Goal: Task Accomplishment & Management: Complete application form

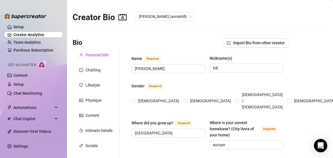
radio input "true"
type input "[DATE]"
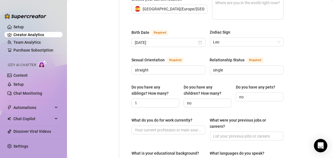
scroll to position [179, 0]
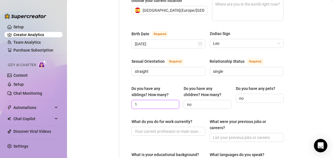
click at [156, 101] on input "1" at bounding box center [155, 104] width 40 height 6
type input "3"
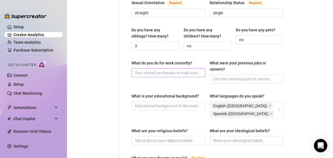
scroll to position [238, 0]
click at [139, 70] on input "What do you do for work currently?" at bounding box center [168, 73] width 66 height 6
paste input "I’m a sensual content creator and model. I mix art, fantasy and desire in every…"
type input "I’m a sensual content creator and model. I mix art, fantasy and desire in every…"
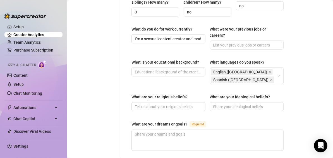
scroll to position [273, 0]
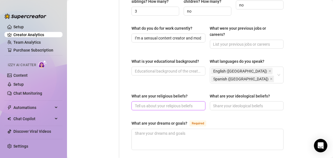
click at [186, 103] on input "What are your religious beliefs?" at bounding box center [168, 106] width 66 height 6
paste input "I believe in energy, attraction and the power of connection."
type input "I believe in energy, attraction and the power of connection."
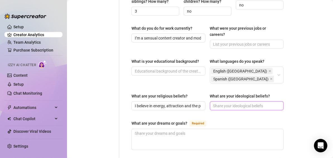
click at [232, 103] on input "What are your ideological beliefs?" at bounding box center [247, 106] width 66 height 6
paste input "Freedom, pleasure, creativity and living life without limits."
type input "Freedom, pleasure, creativity and living life without limits."
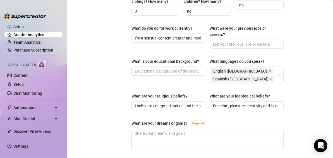
click at [241, 120] on div "What are your dreams or goals? Required" at bounding box center [208, 124] width 152 height 9
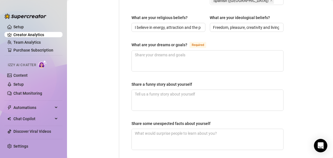
scroll to position [432, 0]
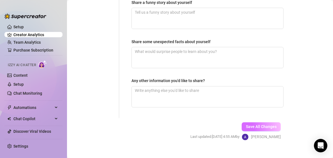
click at [257, 122] on button "Save All Changes" at bounding box center [261, 126] width 39 height 9
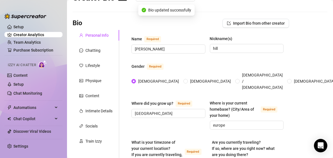
scroll to position [0, 0]
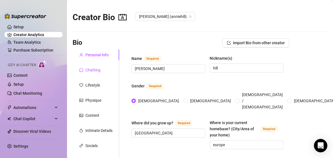
click at [91, 73] on div "Chatting" at bounding box center [93, 70] width 15 height 6
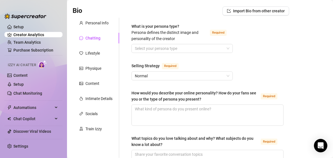
scroll to position [33, 0]
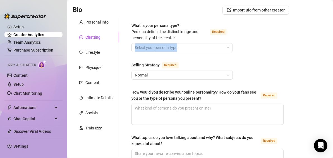
drag, startPoint x: 258, startPoint y: 56, endPoint x: 258, endPoint y: 41, distance: 14.5
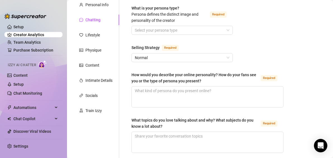
scroll to position [48, 0]
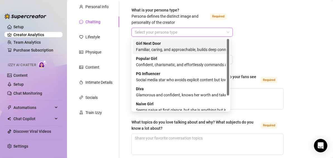
click at [156, 29] on input "What is your persona type? [PERSON_NAME] defines the distinct image and persona…" at bounding box center [180, 32] width 90 height 8
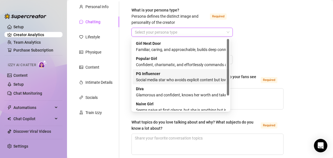
scroll to position [19, 0]
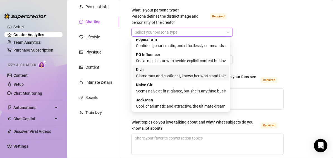
click at [189, 77] on div "Glamorous and confident, knows her worth and takes control" at bounding box center [181, 76] width 90 height 6
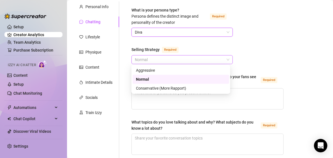
click at [165, 63] on span "Normal" at bounding box center [182, 59] width 95 height 8
click at [162, 79] on div "Normal" at bounding box center [181, 79] width 90 height 6
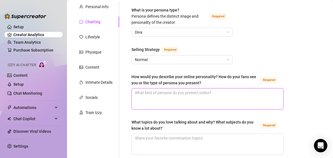
click at [148, 96] on textarea "How would you describe your online personality? How do your fans see you or the…" at bounding box center [208, 98] width 152 height 21
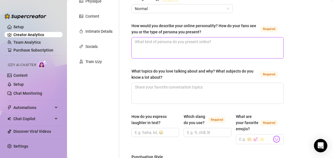
scroll to position [99, 0]
click at [164, 53] on textarea "How would you describe your online personality? How do your fans see you or the…" at bounding box center [208, 47] width 152 height 21
paste textarea "Freedom, pleasure, creativity and living life without limits."
type textarea "Freedom, pleasure, creativity and living life without limits."
click at [181, 42] on textarea "Freedom, pleasure, creativity and living life without limits." at bounding box center [208, 47] width 152 height 21
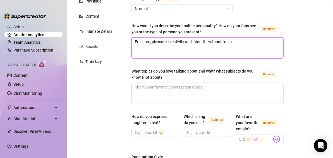
click at [181, 42] on textarea "Freedom, pleasure, creativity and living life without limits." at bounding box center [208, 47] width 152 height 21
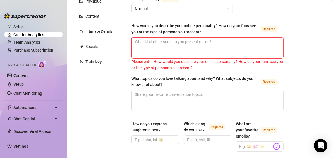
click at [151, 40] on textarea "How would you describe your online personality? How do your fans see you or the…" at bounding box center [208, 47] width 152 height 21
paste textarea "Fans see me as playful, seductive and mysterious. I’m a mix of elegance and nau…"
type textarea "Fans see me as playful, seductive and mysterious. I’m a mix of elegance and nau…"
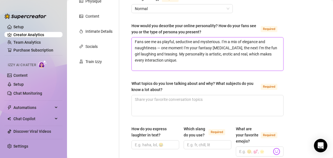
scroll to position [0, 0]
click at [160, 45] on textarea "Fans see me as playful, seductive and mysterious. I’m a mix of elegance and nau…" at bounding box center [208, 53] width 152 height 33
type textarea "Fans see me as playful, seductive and mysterious. I’m a mix of elegance and nau…"
click at [166, 64] on textarea "Fans see me as playful, seductive and mysterious. I’m a mix of elegance and nau…" at bounding box center [208, 53] width 152 height 33
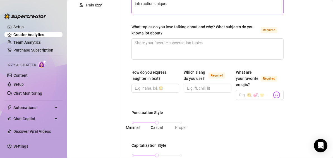
scroll to position [155, 0]
type textarea "Fans see me as playful, seductive and mysterious. I’m a mix of elegance and nau…"
click at [165, 43] on textarea "What topics do you love talking about and why? What subjects do you know a lot …" at bounding box center [208, 49] width 152 height 21
paste textarea "I love talking about fantasies, relationships, pleasure, confidence and lifesty…"
type textarea "I love talking about fantasies, relationships, pleasure, confidence and lifesty…"
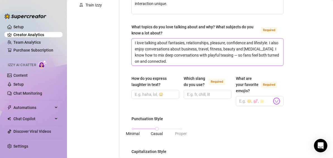
scroll to position [0, 0]
click at [254, 53] on textarea "I love talking about fantasies, relationships, pleasure, confidence and lifesty…" at bounding box center [208, 52] width 152 height 27
type textarea "I love talking about fantasies, relationships, pleasure, confidence and lifesty…"
click at [205, 63] on textarea "I love talking about fantasies, relationships, pleasure, confidence and lifesty…" at bounding box center [208, 52] width 152 height 27
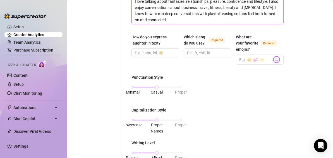
scroll to position [196, 0]
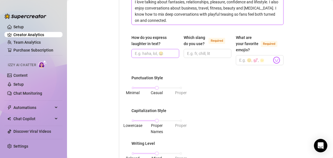
type textarea "I love talking about fantasies, relationships, pleasure, confidence and lifesty…"
click at [141, 52] on input "How do you express laughter in text?" at bounding box center [155, 53] width 40 height 6
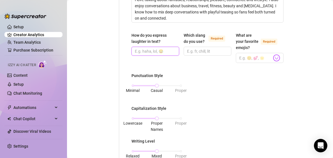
scroll to position [201, 0]
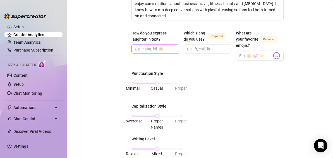
click at [166, 46] on input "How do you express laughter in text?" at bounding box center [155, 49] width 40 height 6
click at [153, 50] on input "How do you express laughter in text?" at bounding box center [155, 49] width 40 height 6
paste input "haha, hehe, 😏, 😂"
type input "haha, hehe, 😏, 😂"
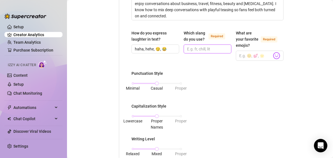
click at [205, 49] on input "Which slang do you use? Required" at bounding box center [207, 49] width 40 height 6
click at [252, 59] on input "What are your favorite emojis? Required" at bounding box center [256, 55] width 33 height 7
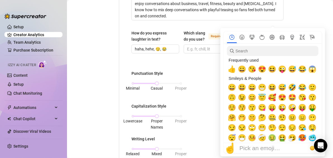
click at [247, 63] on div "Frequently used" at bounding box center [272, 60] width 91 height 8
click at [271, 96] on span "🥰" at bounding box center [272, 97] width 8 height 8
click at [272, 100] on span "🥰" at bounding box center [272, 97] width 8 height 8
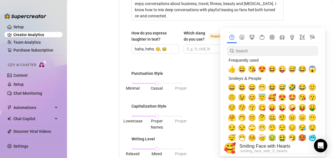
click at [272, 100] on span "🥰" at bounding box center [272, 97] width 8 height 8
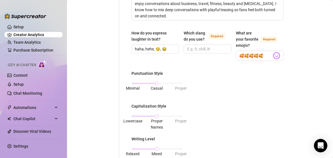
click at [215, 98] on div "Punctuation Style Minimal Casual Proper Capitalization Style Lowercase Proper N…" at bounding box center [208, 145] width 152 height 151
click at [266, 59] on input "🥰🥰🥰🥰🥰" at bounding box center [256, 55] width 33 height 7
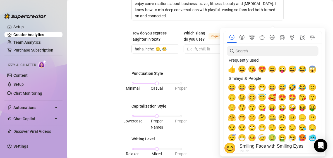
click at [251, 96] on span "😊" at bounding box center [252, 97] width 8 height 8
type input "🥰😊"
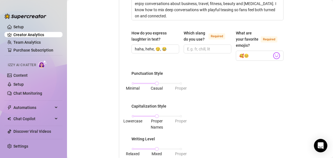
click at [215, 116] on div "Punctuation Style Minimal Casual Proper Capitalization Style Lowercase Proper N…" at bounding box center [208, 145] width 152 height 151
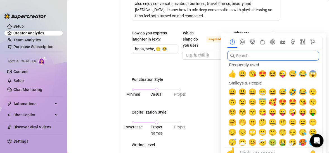
click at [273, 59] on section "Frequently used 👍 😀 😘 😍 😆 😜 😅 😂 😱 Smileys & People 😀 😃 😄 😁 😆 😅 🤣 😂 🙂 🙃 😉 😊 😇 🥰 …" at bounding box center [273, 97] width 98 height 122
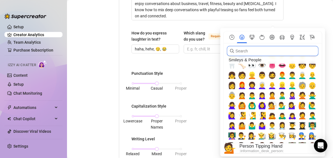
scroll to position [184, 0]
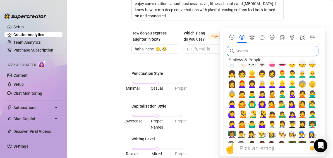
click at [262, 53] on input "search" at bounding box center [273, 51] width 92 height 10
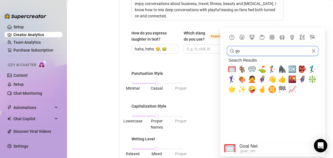
type input "g"
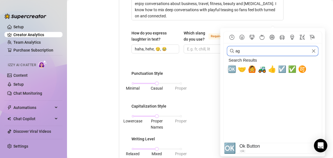
type input "a"
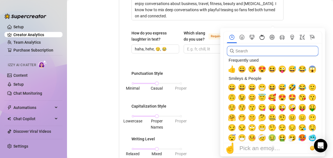
click at [259, 37] on button "Food & Drink" at bounding box center [262, 37] width 10 height 5
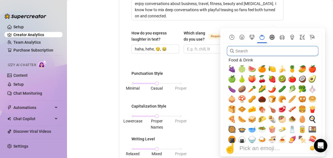
click at [272, 37] on icon "Activity" at bounding box center [272, 37] width 5 height 5
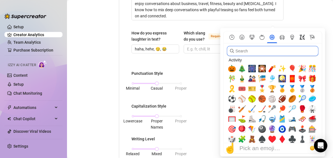
click at [305, 37] on icon "Symbols" at bounding box center [302, 37] width 5 height 5
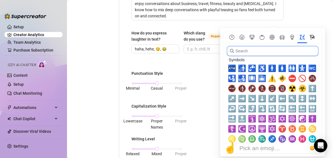
click at [314, 37] on icon "Flags" at bounding box center [312, 37] width 5 height 5
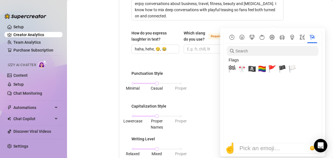
click at [288, 40] on nav at bounding box center [273, 37] width 98 height 12
click at [291, 37] on icon "Objects" at bounding box center [293, 37] width 4 height 5
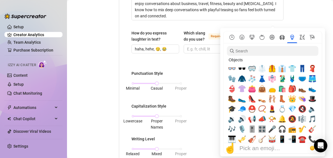
click at [279, 37] on button "Travel & Places" at bounding box center [283, 37] width 10 height 5
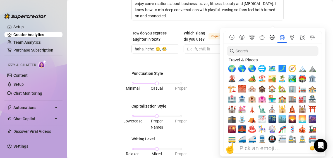
click at [269, 36] on button "Activity" at bounding box center [272, 37] width 10 height 5
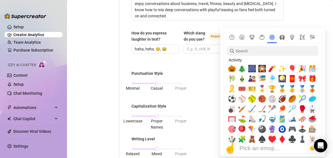
click at [280, 35] on icon "Travel & Places" at bounding box center [282, 37] width 5 height 5
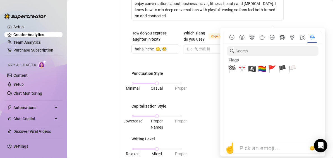
click at [279, 37] on button "Travel & Places" at bounding box center [283, 37] width 10 height 5
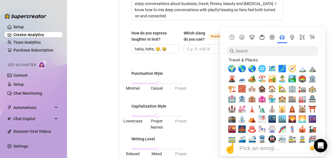
click at [264, 37] on icon "Food & Drink" at bounding box center [262, 37] width 5 height 5
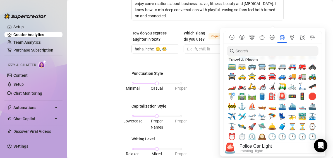
scroll to position [1041, 0]
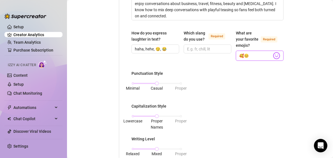
click at [251, 59] on input "🥰😊" at bounding box center [256, 55] width 33 height 7
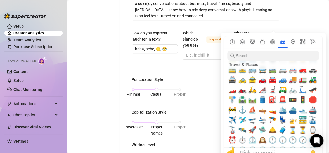
click at [273, 61] on body "Setup Creator Analytics Team Analytics Purchase Subscription Izzy AI Chatter Co…" at bounding box center [164, 76] width 329 height 153
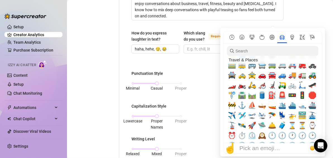
click at [245, 34] on nav at bounding box center [273, 37] width 98 height 12
click at [242, 37] on icon "Smileys & People" at bounding box center [242, 37] width 5 height 5
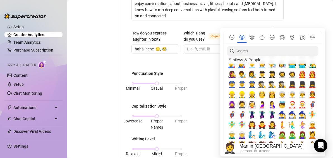
scroll to position [265, 0]
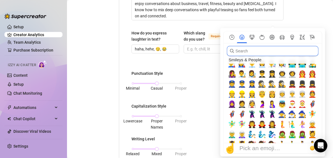
click at [241, 50] on input "search" at bounding box center [273, 51] width 92 height 10
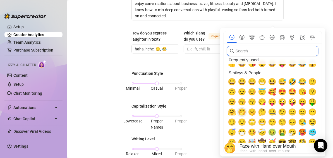
scroll to position [5, 0]
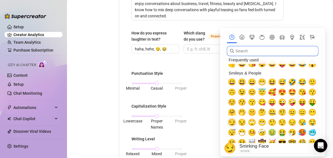
click at [232, 122] on span "😏" at bounding box center [232, 122] width 8 height 8
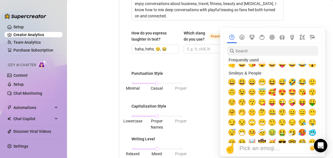
type input "🥰😊😏"
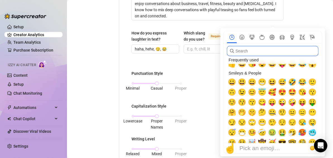
click at [267, 53] on input "search" at bounding box center [273, 51] width 92 height 10
type input "f"
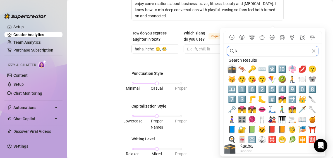
scroll to position [0, 0]
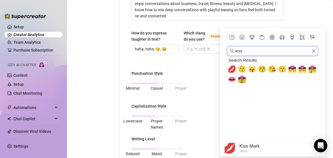
type input "kiss"
click at [230, 70] on span "💋" at bounding box center [232, 69] width 8 height 8
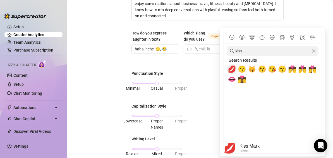
click at [230, 68] on span "💋" at bounding box center [232, 69] width 8 height 8
type input "🥰😊😏💋💋"
click at [290, 109] on div "Search Results 💋 😗 😽 😚 😘 😙 💏 👨‍❤️‍💋‍👨 👩‍❤️‍💋‍👨 👄 👩‍❤️‍💋‍👩 Frequently used Smile…" at bounding box center [272, 99] width 91 height 87
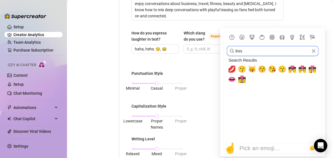
click at [253, 54] on input "kiss" at bounding box center [273, 51] width 92 height 10
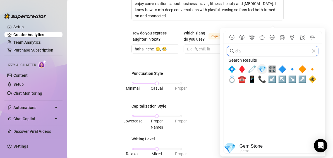
type input "dia"
click at [261, 68] on span "💎" at bounding box center [262, 69] width 8 height 8
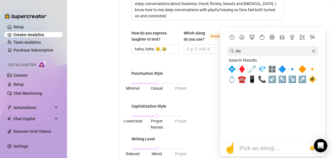
type input "🥰😊😏💋💋💎"
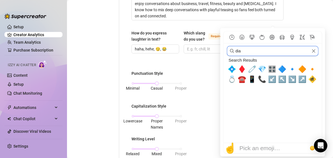
click at [243, 53] on input "dia" at bounding box center [273, 51] width 92 height 10
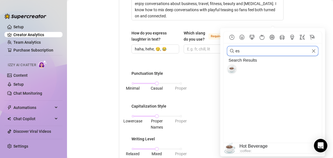
type input "e"
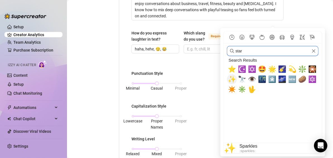
type input "star"
click at [233, 78] on span "✨" at bounding box center [232, 79] width 8 height 8
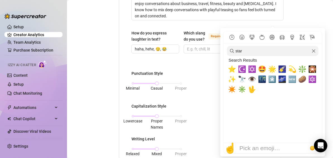
type input "🥰😊😏💋💋💎✨"
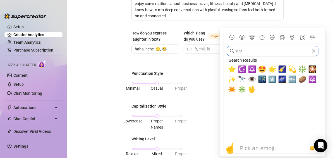
click at [260, 53] on input "star" at bounding box center [273, 51] width 92 height 10
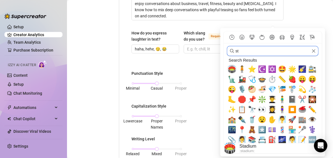
type input "s"
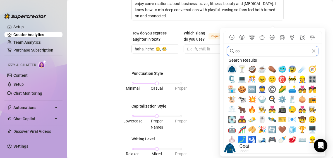
type input "c"
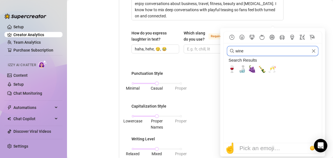
type input "wine"
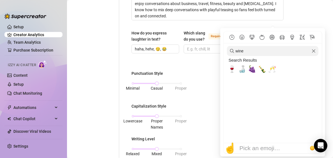
click at [227, 70] on div "Search Results 🍷 🍶 🍇 🍾 🥂 Frequently used Smileys & People Animals & Nature Food…" at bounding box center [273, 99] width 98 height 87
click at [236, 70] on div "🍷" at bounding box center [232, 69] width 10 height 10
click at [274, 69] on span "🥂" at bounding box center [272, 69] width 8 height 8
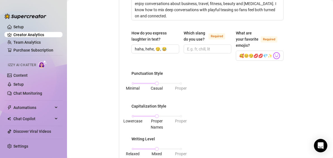
click at [209, 76] on div "Punctuation Style Minimal Casual Proper Capitalization Style Lowercase Proper N…" at bounding box center [208, 145] width 152 height 151
click at [255, 59] on input "🥰😊😏💋💋💎✨🍷🥂" at bounding box center [256, 55] width 33 height 7
click at [259, 59] on input "🥰😊😏💋💋💎✨🍷🥂" at bounding box center [256, 55] width 33 height 7
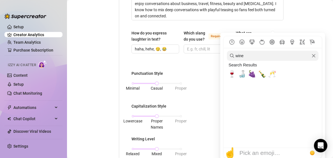
type input "🥰😊😏💋💎✨🍷🥂"
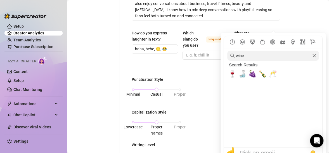
click at [274, 61] on div "Search Results" at bounding box center [272, 65] width 91 height 8
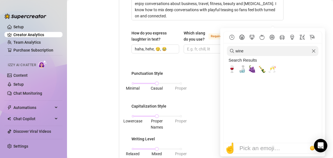
click at [239, 35] on button "Smileys & People" at bounding box center [242, 37] width 10 height 5
click at [252, 35] on icon "Animals & Nature" at bounding box center [252, 37] width 5 height 5
click at [264, 36] on icon "Food & Drink" at bounding box center [262, 37] width 5 height 5
click at [265, 35] on button "Food & Drink" at bounding box center [262, 37] width 10 height 5
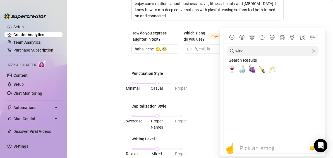
click at [314, 53] on icon "Clear" at bounding box center [314, 51] width 4 height 4
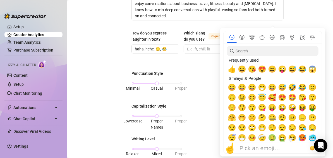
click at [304, 32] on nav at bounding box center [273, 37] width 98 height 12
click at [304, 36] on icon "Symbols" at bounding box center [302, 37] width 5 height 5
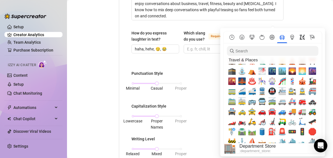
scroll to position [961, 0]
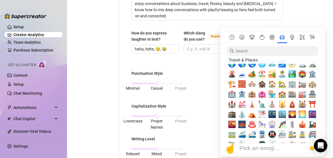
click at [302, 40] on nav at bounding box center [273, 37] width 98 height 12
click at [303, 33] on nav at bounding box center [273, 37] width 98 height 12
click at [302, 38] on icon "Symbols" at bounding box center [302, 37] width 5 height 5
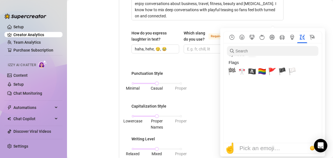
scroll to position [1736, 0]
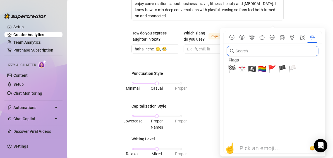
click at [272, 51] on input "search" at bounding box center [273, 51] width 92 height 10
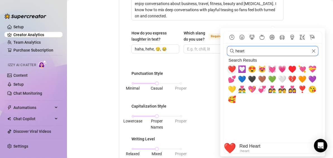
type input "heart"
click at [233, 65] on span "❤️" at bounding box center [232, 69] width 8 height 8
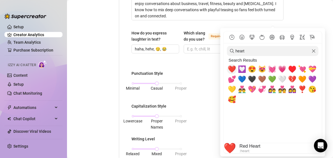
scroll to position [0, 9]
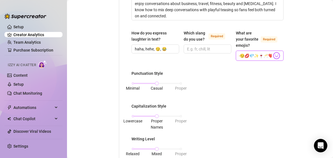
type input "🥰😊😏💋💎✨🍷🥂❤️"
click at [208, 91] on div "Punctuation Style Minimal Casual Proper Capitalization Style Lowercase Proper N…" at bounding box center [208, 145] width 152 height 151
click at [253, 59] on input "🥰😊😏💋💎✨🍷🥂❤️" at bounding box center [256, 55] width 33 height 7
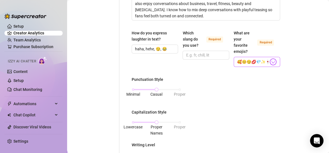
click at [0, 0] on input "heart" at bounding box center [0, 0] width 0 height 0
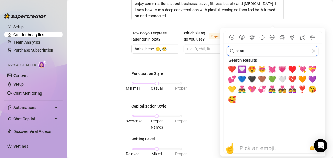
click at [264, 51] on input "heart" at bounding box center [273, 51] width 92 height 10
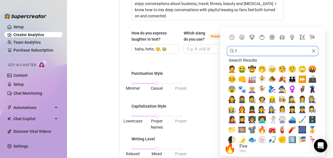
type input "f"
click at [262, 131] on span "🔥" at bounding box center [262, 129] width 8 height 8
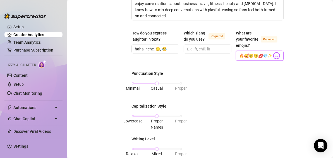
type input "🔥🥰😊😏💋💎✨🍷🥂❤️"
click at [238, 103] on div "Punctuation Style Minimal Casual Proper Capitalization Style Lowercase Proper N…" at bounding box center [208, 145] width 152 height 151
click at [159, 118] on div "Lowercase Proper Names Proper" at bounding box center [157, 115] width 48 height 3
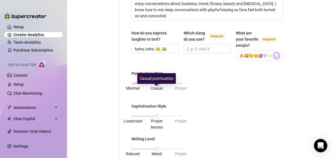
click at [156, 85] on div at bounding box center [157, 83] width 3 height 3
click at [186, 117] on div "Punctuation Style Minimal Casual Proper Capitalization Style Lowercase Proper N…" at bounding box center [208, 145] width 152 height 151
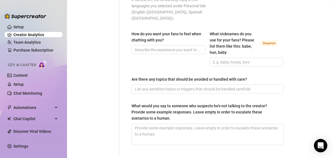
scroll to position [394, 0]
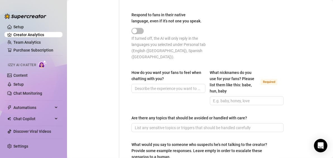
scroll to position [361, 0]
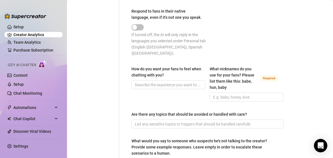
click at [231, 91] on div "What nicknames do you use for your fans? Please list them like this: babe, hun,…" at bounding box center [247, 79] width 74 height 27
click at [231, 94] on input "What nicknames do you use for your fans? Please list them like this: babe, hun,…" at bounding box center [247, 97] width 66 height 6
click at [228, 94] on input "Baby,love,honey" at bounding box center [247, 97] width 66 height 6
click at [221, 94] on input "Baby,love, honey" at bounding box center [247, 97] width 66 height 6
click at [230, 96] on input "Baby, love, honey" at bounding box center [247, 97] width 66 height 6
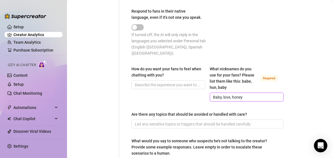
click at [248, 95] on input "Baby, love, honey" at bounding box center [247, 97] width 66 height 6
click at [252, 93] on span "Baby, love, honey" at bounding box center [247, 97] width 74 height 9
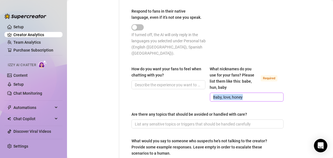
click at [252, 93] on span "Baby, love, honey" at bounding box center [247, 97] width 74 height 9
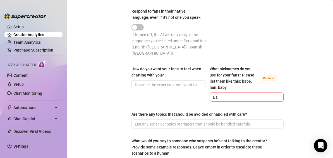
type input "B"
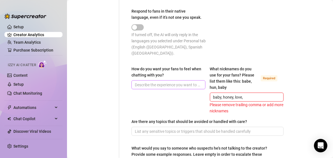
type input "baby, honey, love,"
click at [158, 82] on input "How do you want your fans to feel when chatting with you?" at bounding box center [168, 85] width 66 height 6
click at [169, 87] on span at bounding box center [169, 84] width 74 height 9
paste input "like every message is written just for them. My chat is playful, seductive and …"
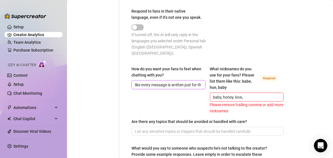
scroll to position [0, 153]
type input "like every message is written just for them. My chat is playful, seductive and …"
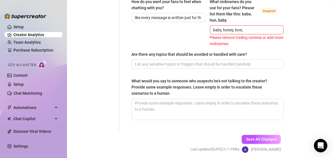
scroll to position [417, 0]
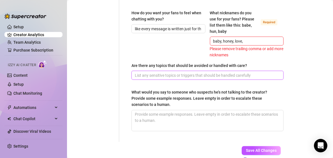
click at [149, 74] on input "Are there any topics that should be avoided or handled with care?" at bounding box center [207, 75] width 145 height 6
paste input "Avoid talking about politics, religion, money transfers, personal addresses or …"
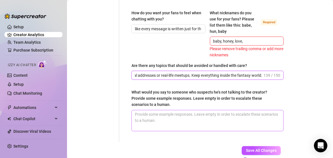
type input "Avoid talking about politics, religion, money transfers, personal addresses or …"
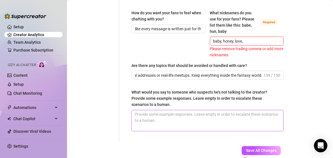
scroll to position [0, 0]
click at [194, 118] on textarea "What would you say to someone who suspects he's not talking to the creator? Pro…" at bounding box center [208, 120] width 152 height 21
click at [203, 119] on textarea "What would you say to someone who suspects he's not talking to the creator? Pro…" at bounding box center [208, 120] width 152 height 21
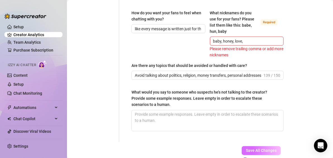
click at [259, 151] on span "Save All Changes" at bounding box center [261, 150] width 31 height 4
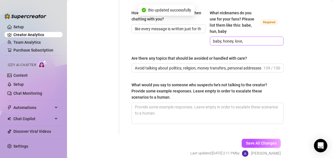
type textarea "Fans see me as playful, seductive and mysterious. I’m a mix of elegance and nau…"
type input "baby, honey, love,"
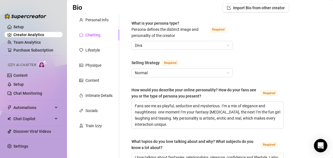
scroll to position [14, 0]
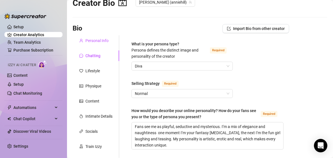
click at [98, 41] on div "Personal Info" at bounding box center [97, 40] width 23 height 6
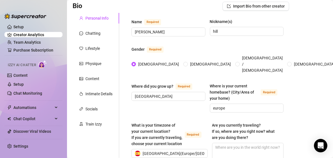
scroll to position [36, 0]
click at [94, 49] on div "Lifestyle" at bounding box center [93, 49] width 15 height 6
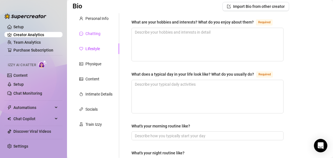
click at [97, 32] on div "Chatting" at bounding box center [93, 33] width 15 height 6
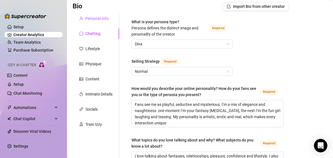
click at [95, 20] on div "Personal Info" at bounding box center [97, 18] width 23 height 6
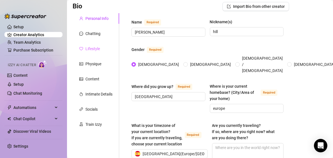
click at [98, 53] on div "Lifestyle" at bounding box center [96, 48] width 47 height 11
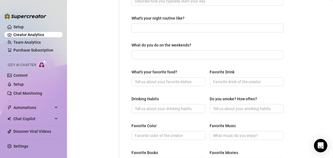
scroll to position [0, 0]
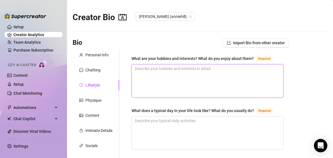
click at [180, 70] on textarea "What are your hobbies and interests? What do you enjoy about them? Required" at bounding box center [208, 80] width 152 height 33
paste textarea "I’m passionate about traveling and discovering new cultures — I love learning, …"
type textarea "I’m passionate about traveling and discovering new cultures — I love learning, …"
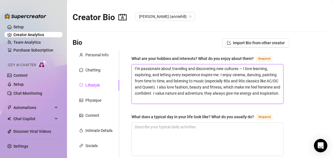
type textarea "I’m passionate about traveling and discovering new cultures — I love learning, …"
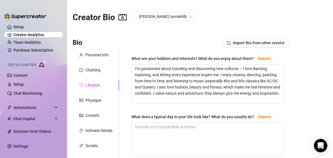
click at [199, 120] on div "What does a typical day in your life look like? What do you usually do? Required" at bounding box center [208, 117] width 152 height 9
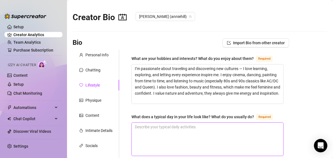
click at [196, 130] on textarea "What does a typical day in your life look like? What do you usually do? Required" at bounding box center [208, 138] width 152 height 33
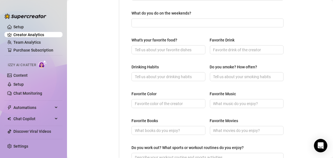
scroll to position [211, 0]
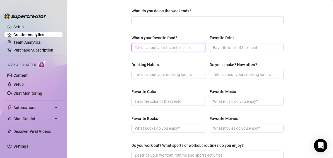
click at [156, 44] on input "What's your favorite food?" at bounding box center [168, 47] width 66 height 6
type input "rice and chicken"
click at [185, 35] on div "What's your favorite food?" at bounding box center [169, 39] width 74 height 8
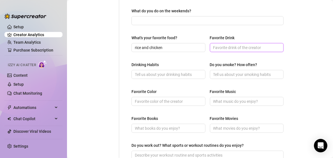
click at [219, 49] on input "Favorite Drink" at bounding box center [247, 47] width 66 height 6
type input "coffee"
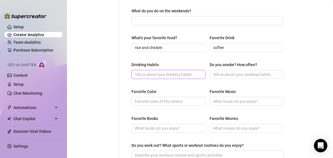
click at [171, 72] on input "Drinking Habits" at bounding box center [168, 74] width 66 height 6
click at [223, 75] on input "Do you smoke? How often?" at bounding box center [247, 74] width 66 height 6
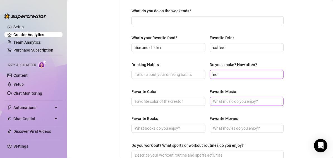
type input "no"
click at [223, 102] on input "Favorite Music" at bounding box center [247, 101] width 66 height 6
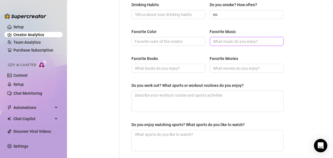
scroll to position [272, 0]
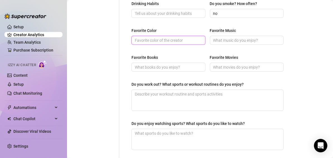
click at [160, 40] on input "Favorite Color" at bounding box center [168, 40] width 66 height 6
type input "black"
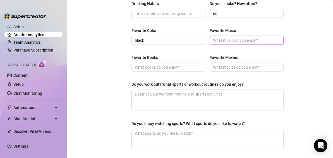
click at [227, 38] on input "Favorite Music" at bounding box center [247, 40] width 66 height 6
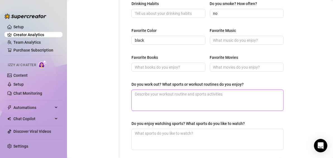
click at [186, 102] on textarea "Do you work out? What sports or workout routines do you enjoy?" at bounding box center [208, 100] width 152 height 21
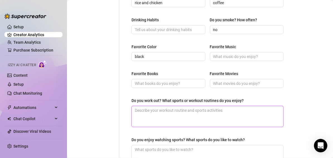
scroll to position [322, 0]
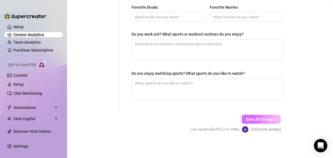
click at [257, 120] on button "Save All Changes" at bounding box center [261, 119] width 39 height 9
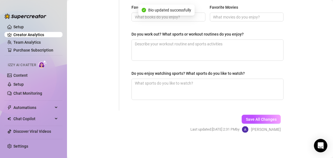
type input "rice and chicken"
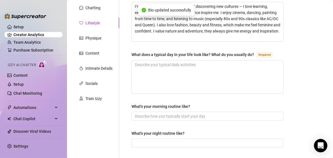
scroll to position [62, 0]
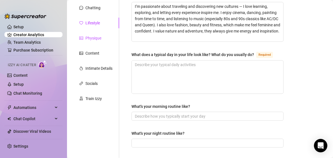
click at [89, 35] on div "Physique" at bounding box center [94, 38] width 16 height 6
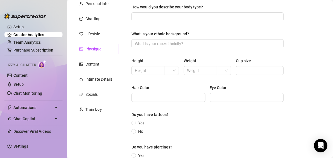
scroll to position [51, 0]
click at [135, 121] on input "Yes" at bounding box center [134, 123] width 2 height 4
radio input "true"
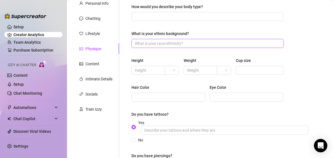
click at [197, 45] on input "What is your ethnic background?" at bounding box center [207, 43] width 145 height 6
type input "c"
type input "latina ([GEOGRAPHIC_DATA])"
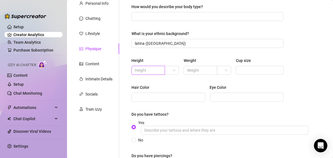
click at [145, 68] on input "text" at bounding box center [148, 70] width 26 height 6
click at [174, 72] on span at bounding box center [172, 70] width 8 height 8
click at [174, 85] on div "cm" at bounding box center [171, 81] width 12 height 9
click at [147, 69] on input "1" at bounding box center [148, 70] width 26 height 6
type input "1,55"
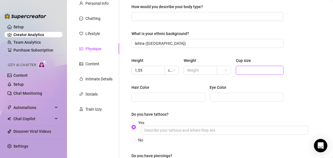
click at [258, 69] on input "Cup size" at bounding box center [260, 70] width 40 height 6
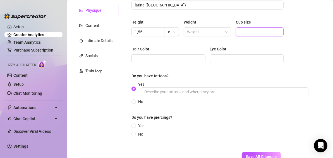
scroll to position [89, 0]
click at [167, 59] on input "Hair Color" at bounding box center [168, 59] width 66 height 6
type input "black"
click at [246, 53] on div "Eye Color" at bounding box center [247, 50] width 74 height 8
click at [243, 55] on span at bounding box center [247, 59] width 74 height 9
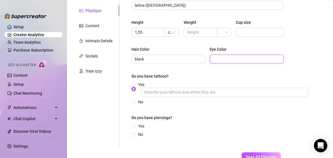
click at [240, 59] on input "Eye Color" at bounding box center [247, 59] width 66 height 6
type input "dark brown"
click at [178, 77] on div "Do you have tattoos?" at bounding box center [208, 77] width 152 height 8
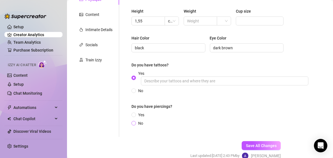
click at [135, 123] on input "No" at bounding box center [134, 124] width 2 height 4
radio input "true"
click at [257, 142] on button "Save All Changes" at bounding box center [261, 145] width 39 height 9
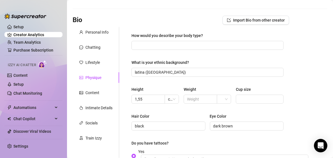
scroll to position [22, 0]
click at [93, 93] on div "Content" at bounding box center [93, 93] width 14 height 6
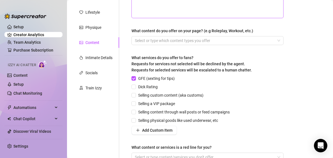
scroll to position [73, 0]
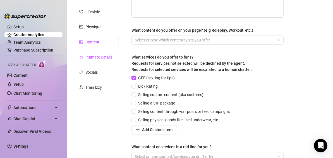
click at [100, 60] on div "Intimate Details" at bounding box center [99, 57] width 27 height 6
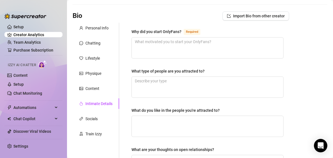
scroll to position [27, 0]
click at [90, 106] on div "Intimate Details" at bounding box center [96, 103] width 47 height 11
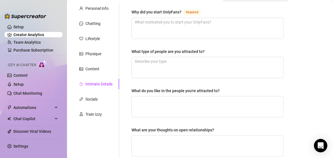
scroll to position [48, 0]
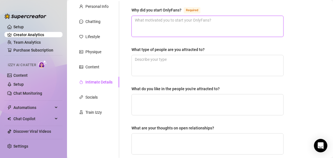
click at [156, 32] on textarea "Why did you start OnlyFans? Required" at bounding box center [208, 26] width 152 height 21
click at [167, 29] on textarea "Why did you start OnlyFans? Required" at bounding box center [208, 26] width 152 height 21
paste textarea "I started OnlyFans because I wanted the freedom to express my sensuality on my …"
type textarea "I started OnlyFans because I wanted the freedom to express my sensuality on my …"
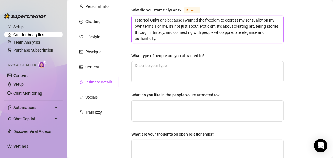
scroll to position [0, 0]
type textarea "I started OnlyFans because I wanted the freedom to express my sensuality on my …"
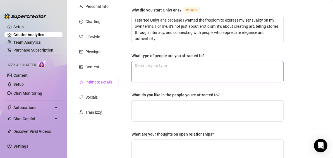
click at [175, 68] on textarea "What type of people are you attracted to?" at bounding box center [208, 71] width 152 height 21
click at [159, 66] on textarea "What type of people are you attracted to?" at bounding box center [208, 71] width 152 height 21
paste textarea "I’m attracted to confident and intelligent people — the kind who have ambition,…"
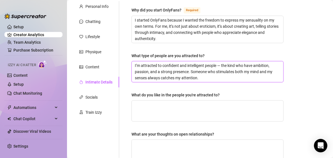
click at [219, 63] on textarea "I’m attracted to confident and intelligent people — the kind who have ambition,…" at bounding box center [208, 71] width 152 height 21
click at [220, 63] on textarea "I’m attracted to confident and intelligent people — the kind who have ambition,…" at bounding box center [208, 71] width 152 height 21
type textarea "I’m attracted to confident and intelligent people the kind who have ambition, p…"
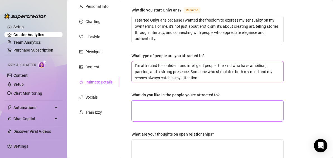
type textarea "I’m attracted to confident and intelligent people the kind who have ambition, p…"
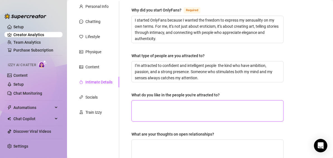
click at [186, 105] on textarea "What do you like in the people you're attracted to?" at bounding box center [208, 110] width 152 height 21
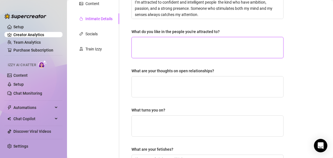
scroll to position [112, 0]
click at [143, 49] on textarea "What do you like in the people you're attracted to?" at bounding box center [208, 47] width 152 height 21
paste textarea "I love curiosity, wit, and a sense of adventure. I admire people who are authen…"
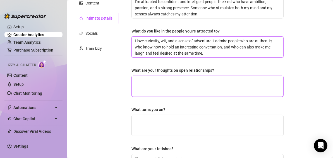
type textarea "I love curiosity, wit, and a sense of adventure. I admire people who are authen…"
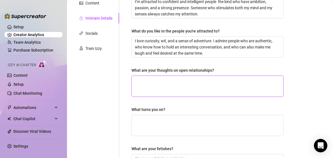
click at [153, 85] on textarea "What are your thoughts on open relationships?" at bounding box center [208, 86] width 152 height 21
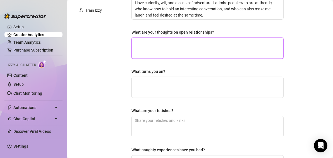
scroll to position [158, 0]
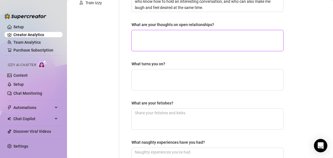
click at [181, 43] on textarea "What are your thoughts on open relationships?" at bounding box center [208, 40] width 152 height 21
paste textarea "I believe every relationship should be based on trust, respect, and honesty. I’…"
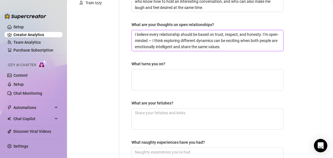
click at [162, 38] on textarea "I believe every relationship should be based on trust, respect, and honesty. I’…" at bounding box center [208, 40] width 152 height 21
type textarea "I believe every relationship should be based on trust, respect, and honesty. I’…"
click at [248, 49] on textarea "I believe every relationship should be based on trust, respect, and honesty. I’…" at bounding box center [208, 40] width 152 height 21
type textarea "I believe every relationship should be based on trust, respect, and honesty. I’…"
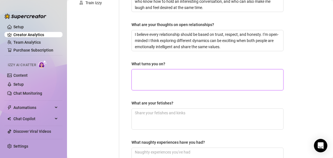
click at [231, 72] on textarea "What turns you on?" at bounding box center [208, 79] width 152 height 21
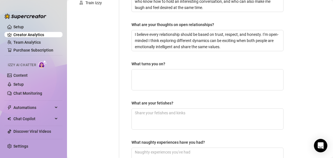
click at [169, 64] on label "What turns you on?" at bounding box center [151, 64] width 38 height 6
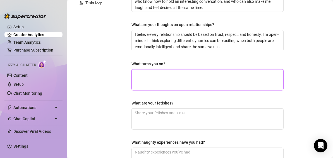
click at [169, 69] on textarea "What turns you on?" at bounding box center [208, 79] width 152 height 21
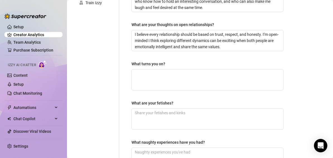
drag, startPoint x: 328, startPoint y: 105, endPoint x: 329, endPoint y: 109, distance: 3.9
click at [329, 109] on div "Creator Bio [PERSON_NAME] (anniehill) Bio Import Bio from other creator Persona…" at bounding box center [200, 79] width 266 height 158
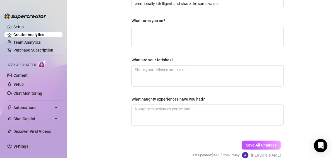
scroll to position [195, 0]
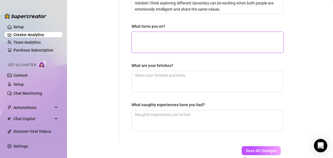
click at [157, 41] on textarea "What turns you on?" at bounding box center [208, 42] width 152 height 21
paste textarea "Confidence, passion, and someone who knows how to take control without losing e…"
type textarea "Confidence, passion, and someone who knows how to take control without losing e…"
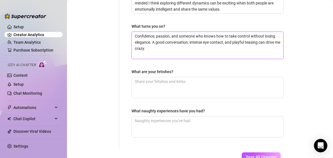
scroll to position [0, 0]
type textarea "Confidence, passion, and someone who knows how to take control without losing e…"
click at [175, 86] on textarea "What are your fetishes?" at bounding box center [208, 87] width 152 height 21
click at [164, 82] on textarea "What are your fetishes?" at bounding box center [208, 87] width 152 height 21
paste textarea "I love teasing, role play, and the thrill of being watched. I also enjoy playfu…"
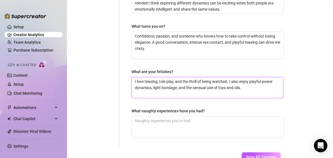
type textarea "I love teasing, role play, and the thrill of being watched. I also enjoy playfu…"
click at [215, 105] on div "Why did you start OnlyFans? Required I started OnlyFans because I wanted the fr…" at bounding box center [208, 1] width 152 height 282
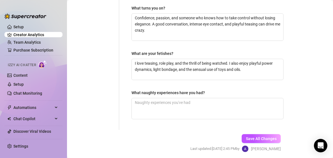
scroll to position [217, 0]
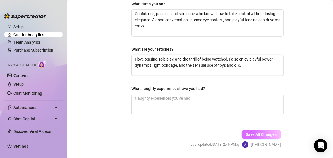
click at [254, 132] on span "Save All Changes" at bounding box center [261, 134] width 31 height 4
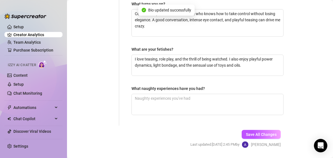
type textarea "Confidence, passion, and someone who knows how to take control without losing e…"
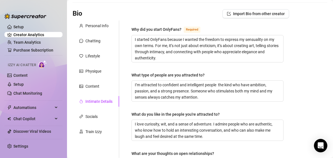
scroll to position [34, 0]
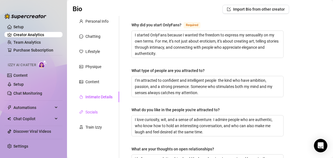
click at [94, 113] on div "Socials" at bounding box center [92, 112] width 12 height 6
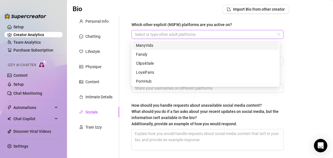
click at [215, 34] on div at bounding box center [205, 34] width 144 height 8
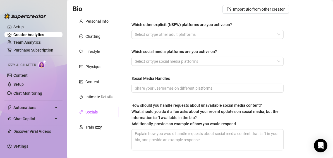
click at [299, 49] on main "Creator Bio [PERSON_NAME] (anniehill) Bio Import Bio from other creator Persona…" at bounding box center [200, 87] width 266 height 243
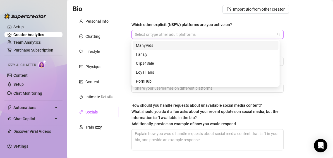
click at [218, 30] on div at bounding box center [205, 34] width 144 height 8
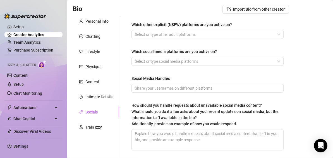
click at [303, 61] on main "Creator Bio [PERSON_NAME] (anniehill) Bio Import Bio from other creator Persona…" at bounding box center [200, 87] width 266 height 243
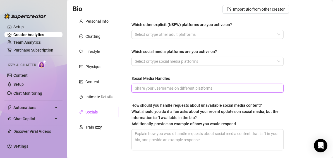
click at [244, 86] on input "Social Media Handles" at bounding box center [207, 88] width 145 height 6
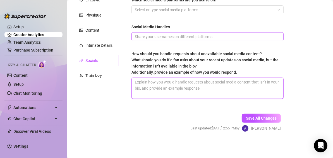
click at [244, 86] on textarea "How should you handle requests about unavailable social media content? What sho…" at bounding box center [208, 88] width 152 height 21
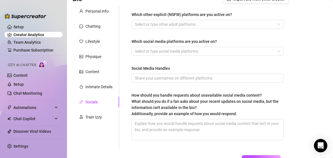
scroll to position [0, 0]
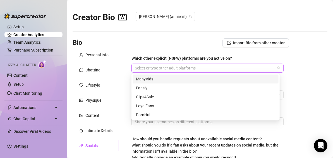
click at [157, 65] on div at bounding box center [205, 68] width 144 height 8
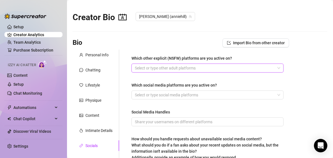
drag, startPoint x: 157, startPoint y: 65, endPoint x: 148, endPoint y: 68, distance: 9.3
click at [148, 68] on div at bounding box center [205, 68] width 144 height 8
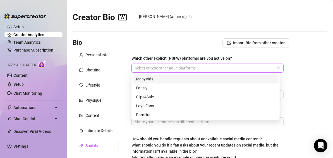
click at [148, 68] on div at bounding box center [205, 68] width 144 height 8
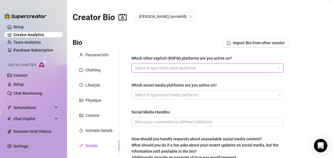
click at [154, 72] on div "Select or type other adult platforms" at bounding box center [208, 67] width 152 height 9
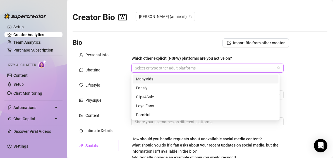
click at [153, 65] on div at bounding box center [205, 68] width 144 height 8
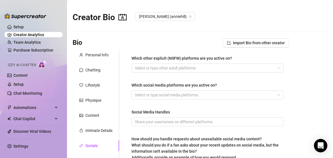
click at [125, 96] on div "Which other explicit (NSFW) platforms are you active on? Select or type other a…" at bounding box center [204, 121] width 170 height 145
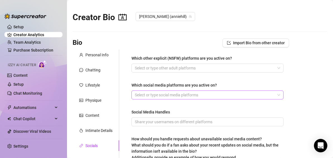
click at [145, 94] on div at bounding box center [205, 95] width 144 height 8
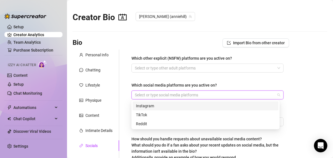
click at [150, 107] on div "Instagram" at bounding box center [205, 106] width 139 height 6
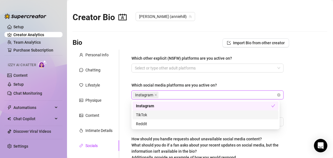
click at [151, 114] on div "TikTok" at bounding box center [205, 115] width 139 height 6
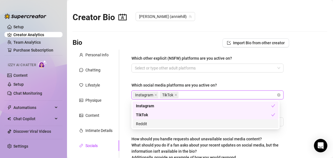
click at [157, 125] on div "Reddit" at bounding box center [205, 123] width 139 height 6
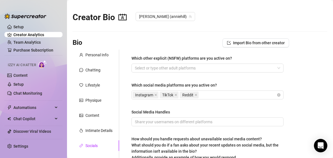
click at [259, 73] on div "Which other explicit (NSFW) platforms are you active on? Select or type other a…" at bounding box center [208, 122] width 152 height 134
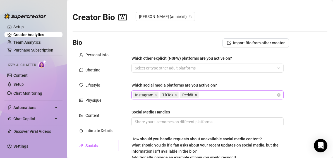
click at [195, 95] on icon "close" at bounding box center [196, 94] width 3 height 3
click at [194, 105] on div "Which other explicit (NSFW) platforms are you active on? Select or type other a…" at bounding box center [208, 122] width 152 height 134
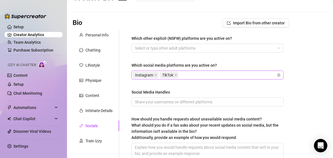
scroll to position [20, 0]
click at [189, 100] on input "Social Media Handles" at bounding box center [207, 102] width 145 height 6
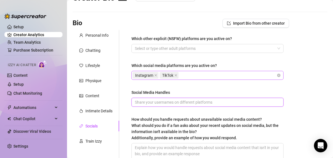
click at [191, 102] on input "Social Media Handles" at bounding box center [207, 102] width 145 height 6
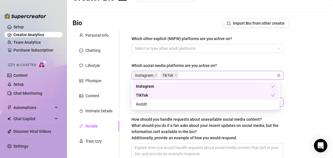
click at [194, 74] on div "Instagram TikTok" at bounding box center [205, 75] width 144 height 8
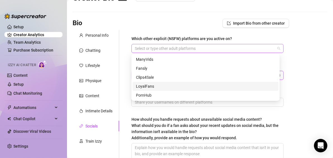
click at [192, 46] on div at bounding box center [205, 48] width 144 height 8
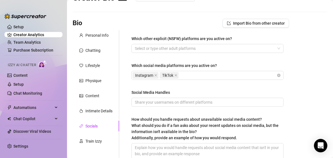
click at [312, 77] on main "Creator Bio [PERSON_NAME] (anniehill) Bio Import Bio from other creator Persona…" at bounding box center [200, 101] width 266 height 243
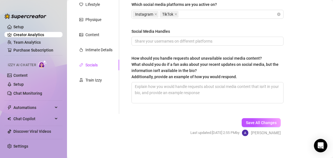
scroll to position [81, 0]
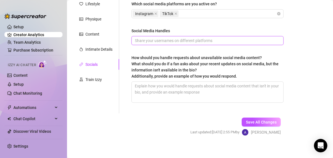
click at [151, 40] on input "Social Media Handles" at bounding box center [207, 40] width 145 height 6
paste input "Instagram: @_anniehill • Twitter: @_anniehill • TikTok: @anniehill20 • Kick: [P…"
click at [242, 39] on input "Instagram: @_anniehill • Twitter: @_anniehill • TikTok: @anniehill20 • Kick: [P…" at bounding box center [207, 40] width 145 height 6
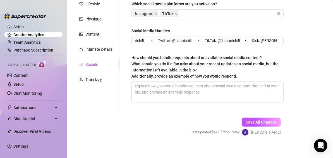
scroll to position [0, 0]
click at [269, 58] on div "How should you handle requests about unavailable social media content? What sho…" at bounding box center [206, 67] width 148 height 25
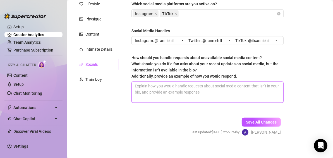
click at [269, 82] on textarea "How should you handle requests about unavailable social media content? What sho…" at bounding box center [208, 92] width 152 height 21
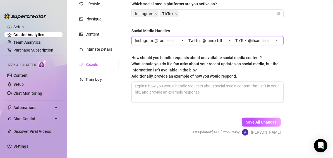
click at [253, 43] on input "Instagram: @_anniehill • Twitter: @_anniehill • TikTok: @itsanniehill • Kick: […" at bounding box center [207, 40] width 145 height 6
click at [248, 40] on input "Instagram: @_anniehill • Twitter: @_anniehill • TikTok: @itsanniehill • Kick: […" at bounding box center [207, 40] width 145 height 6
click at [213, 42] on input "Instagram: @_anniehill • Twitter: @_anniehill • TikTok: @itsanniehill Kick: Ann…" at bounding box center [207, 40] width 145 height 6
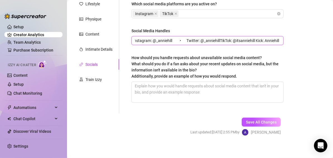
scroll to position [0, 8]
click at [182, 39] on input "Instagram: @_anniehill • Twitter: @_anniehill, TikTok: @itsanniehill Kick: Anni…" at bounding box center [207, 40] width 145 height 6
type input "Instagram: @_anniehill,Twitter: @_anniehill, TikTok: @itsanniehill Kick: Annieh…"
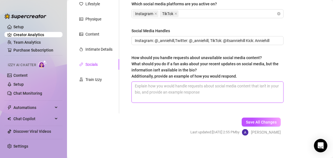
click at [143, 92] on textarea "How should you handle requests about unavailable social media content? What sho…" at bounding box center [208, 92] width 152 height 21
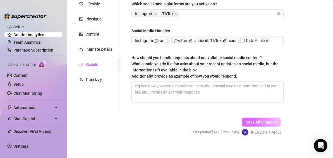
click at [262, 120] on span "Save All Changes" at bounding box center [261, 122] width 31 height 4
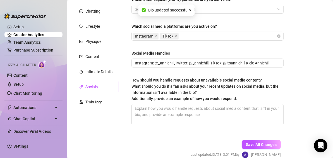
scroll to position [59, 0]
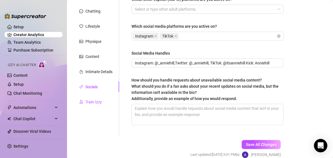
click at [90, 103] on div "Train Izzy" at bounding box center [94, 102] width 16 height 6
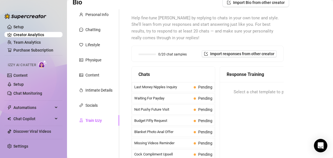
scroll to position [37, 0]
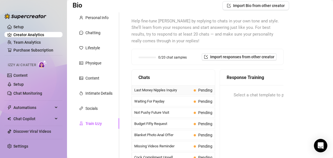
click at [168, 94] on div "Last Money Nipples Inquiry Pending" at bounding box center [173, 90] width 83 height 10
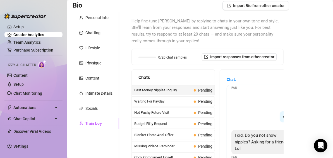
scroll to position [23, 0]
click at [304, 125] on main "Creator Bio [PERSON_NAME] (anniehill) Bio Import Bio from other creator Persona…" at bounding box center [200, 113] width 266 height 301
click at [283, 78] on div "Help fine-tune [PERSON_NAME] by replying to chats in your own tone and style. S…" at bounding box center [208, 113] width 164 height 202
click at [232, 73] on div "Chat: This is the last of my money! Is it a good one? Fan of course baby Creato…" at bounding box center [275, 139] width 111 height 139
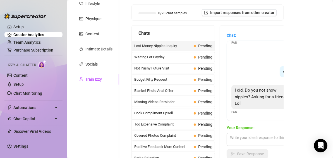
scroll to position [82, 0]
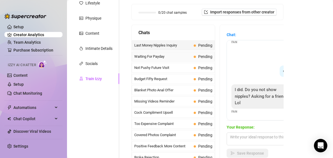
click at [187, 53] on div "Waiting For Payday Pending" at bounding box center [173, 56] width 83 height 10
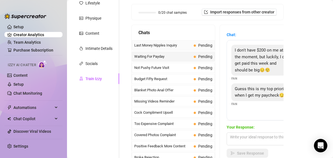
click at [186, 40] on div "Last Money Nipples Inquiry Pending" at bounding box center [173, 45] width 83 height 10
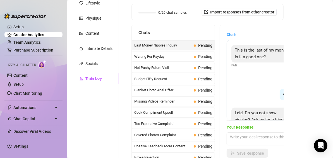
click at [176, 29] on div "Chats" at bounding box center [174, 32] width 70 height 7
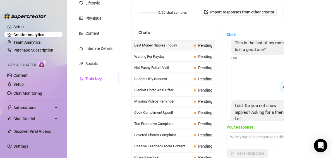
scroll to position [143, 0]
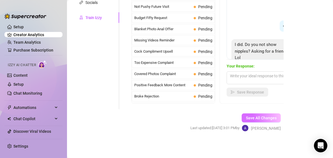
click at [256, 115] on span "Save All Changes" at bounding box center [261, 117] width 31 height 4
